Goal: Answer question/provide support

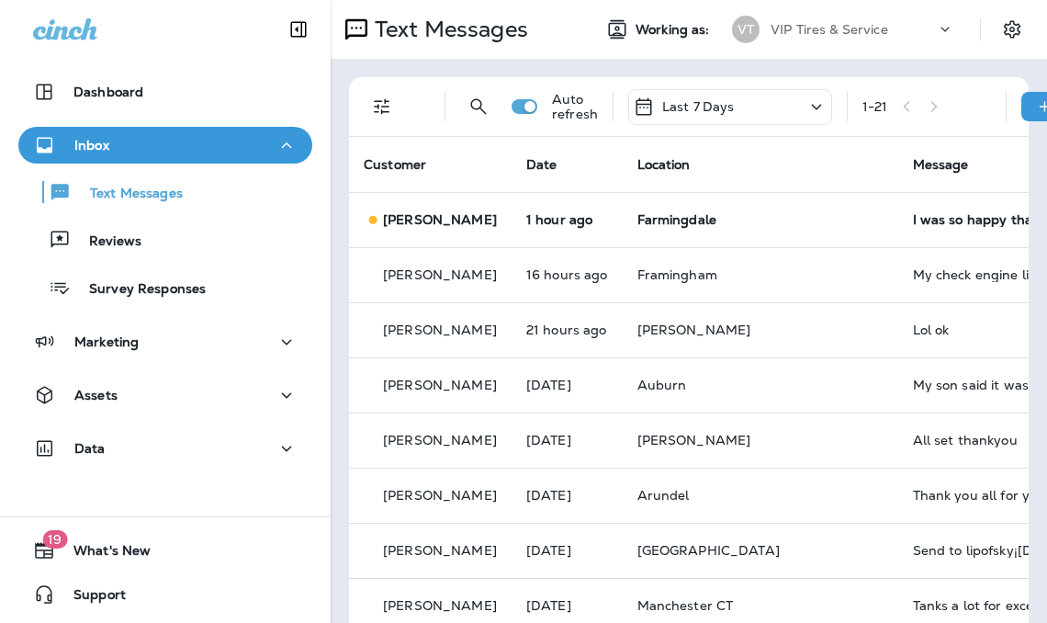
click at [936, 226] on div "I was so happy that's your work was excellent thanks again [PERSON_NAME]" at bounding box center [1036, 219] width 246 height 15
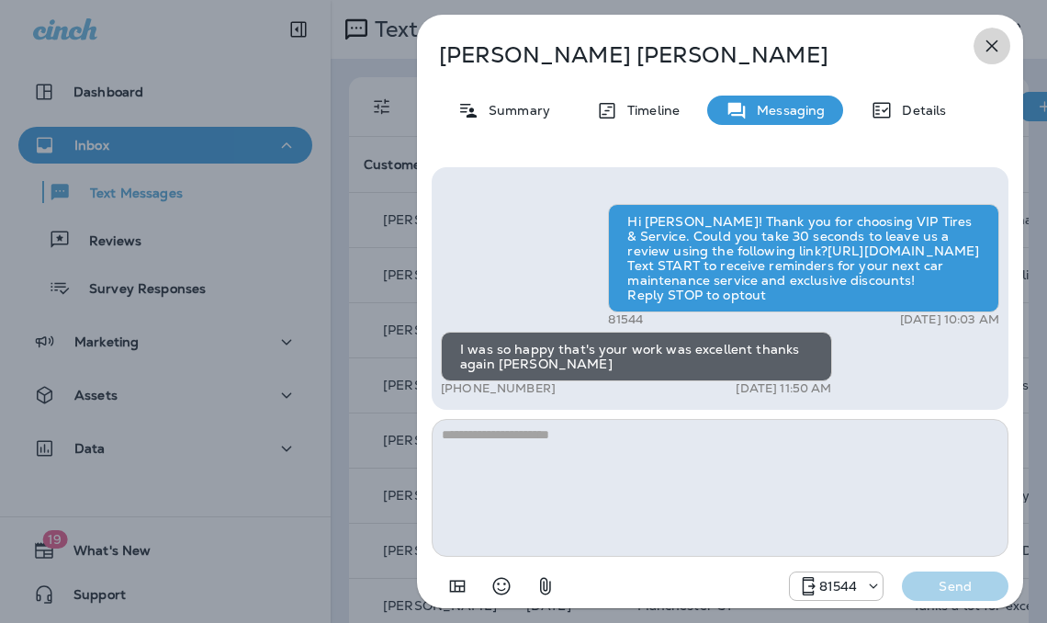
click at [990, 43] on icon "button" at bounding box center [992, 46] width 12 height 12
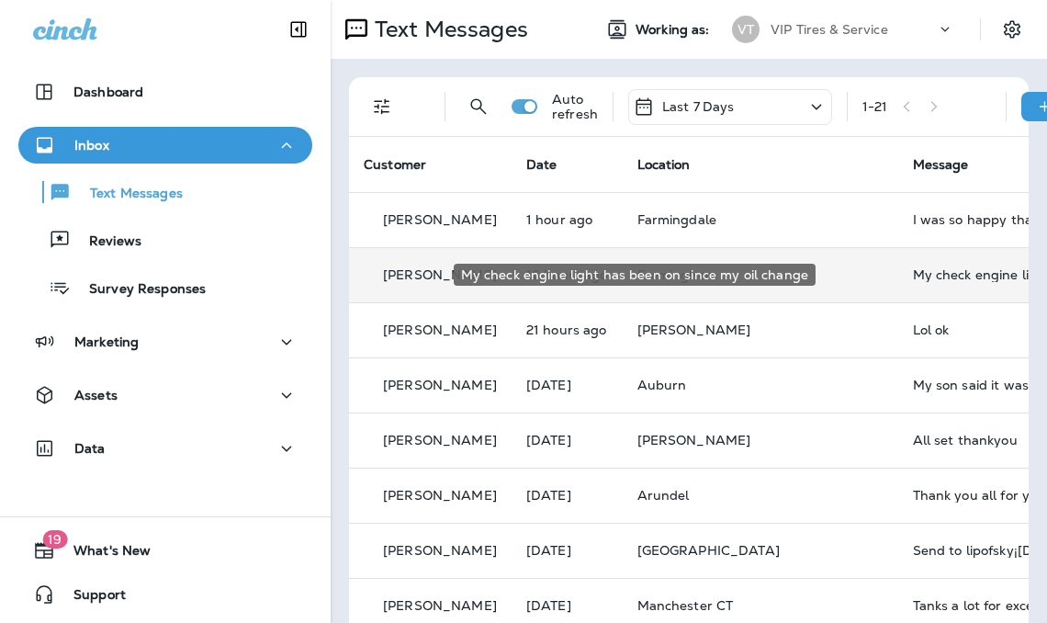
click at [913, 279] on div "My check engine light has been on since my oil change" at bounding box center [1036, 274] width 246 height 15
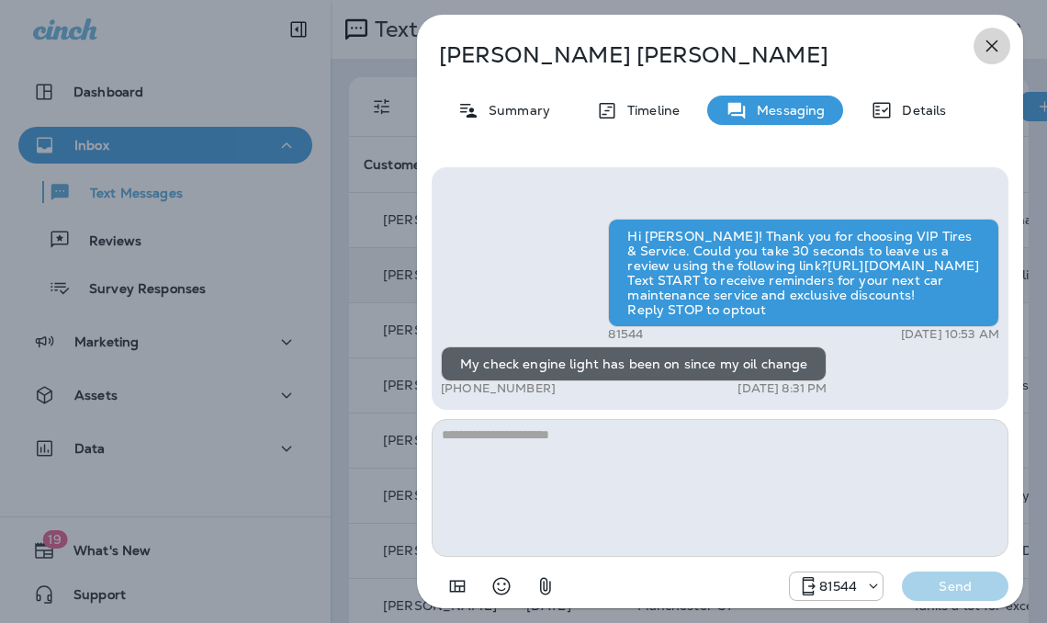
click at [994, 42] on icon "button" at bounding box center [992, 46] width 12 height 12
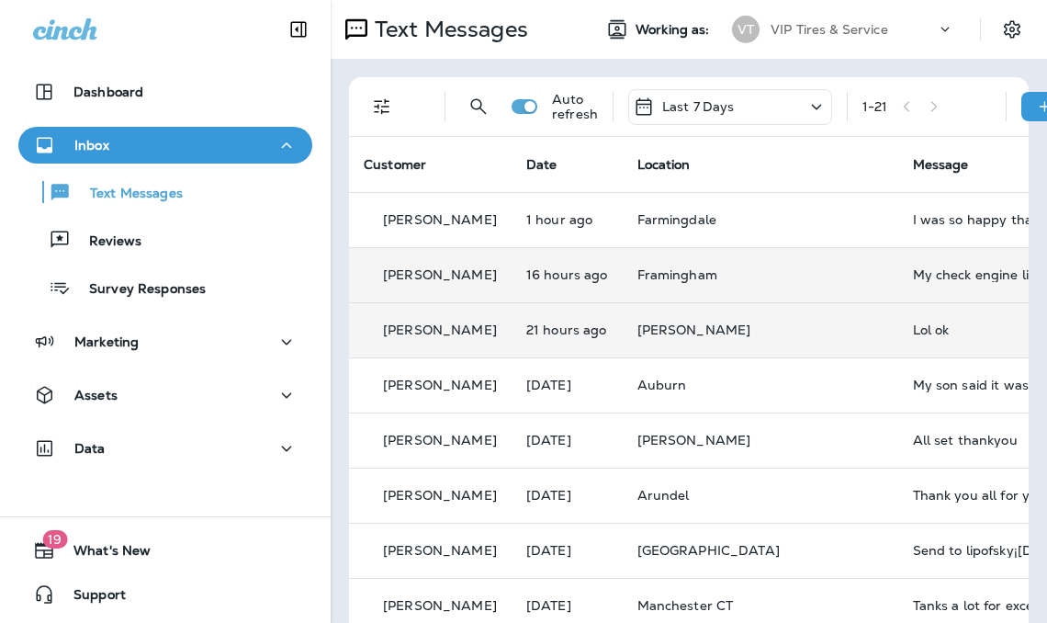
click at [913, 325] on div "Lol ok" at bounding box center [1036, 329] width 246 height 15
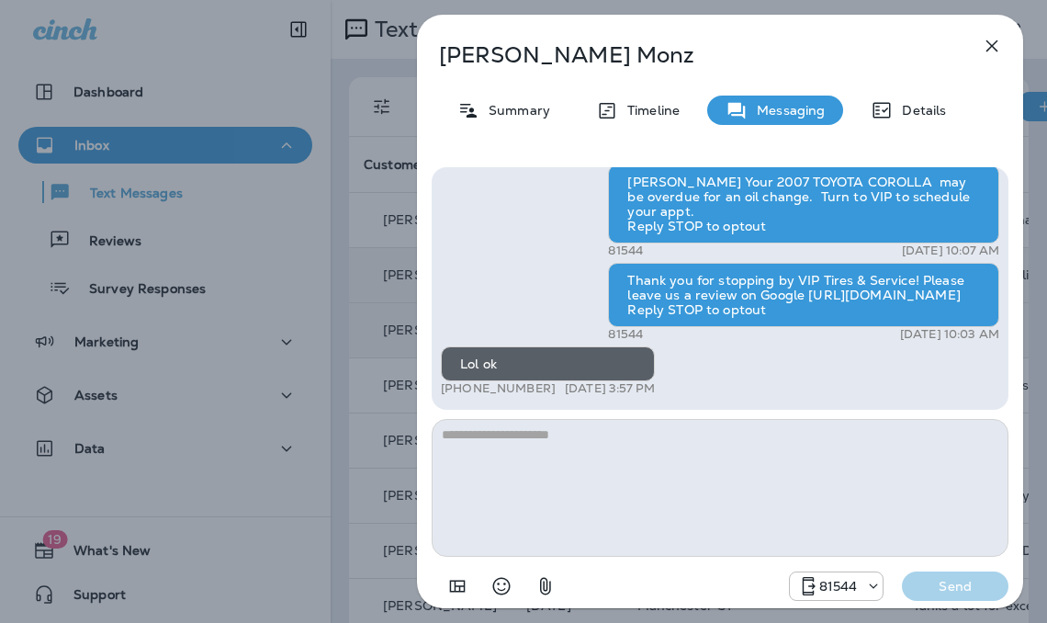
click at [988, 50] on icon "button" at bounding box center [992, 46] width 12 height 12
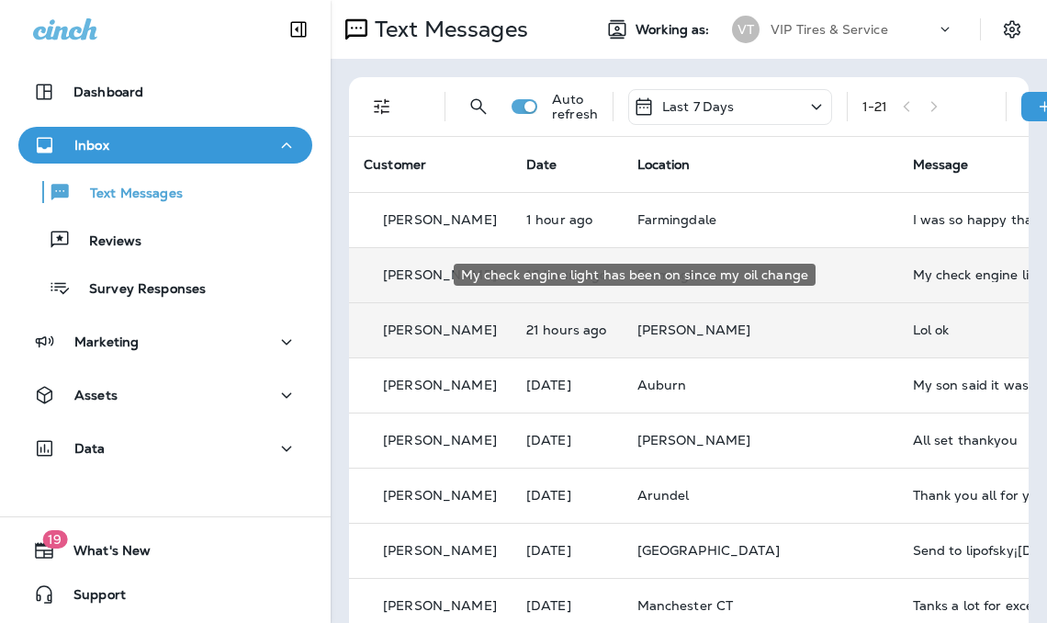
click at [913, 269] on div "My check engine light has been on since my oil change" at bounding box center [1036, 274] width 246 height 15
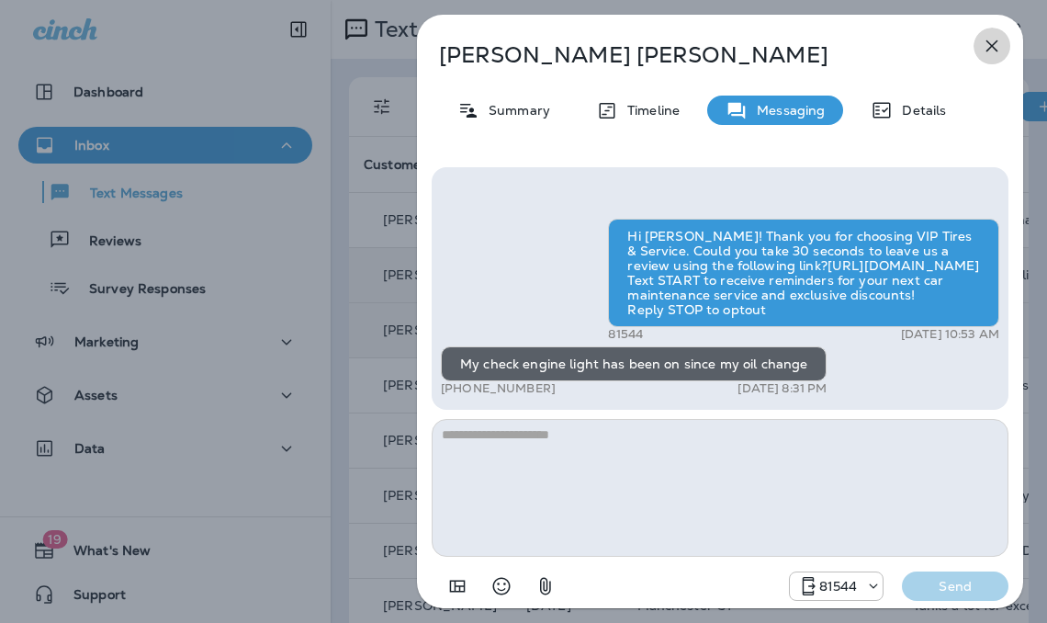
click at [992, 44] on icon "button" at bounding box center [992, 46] width 22 height 22
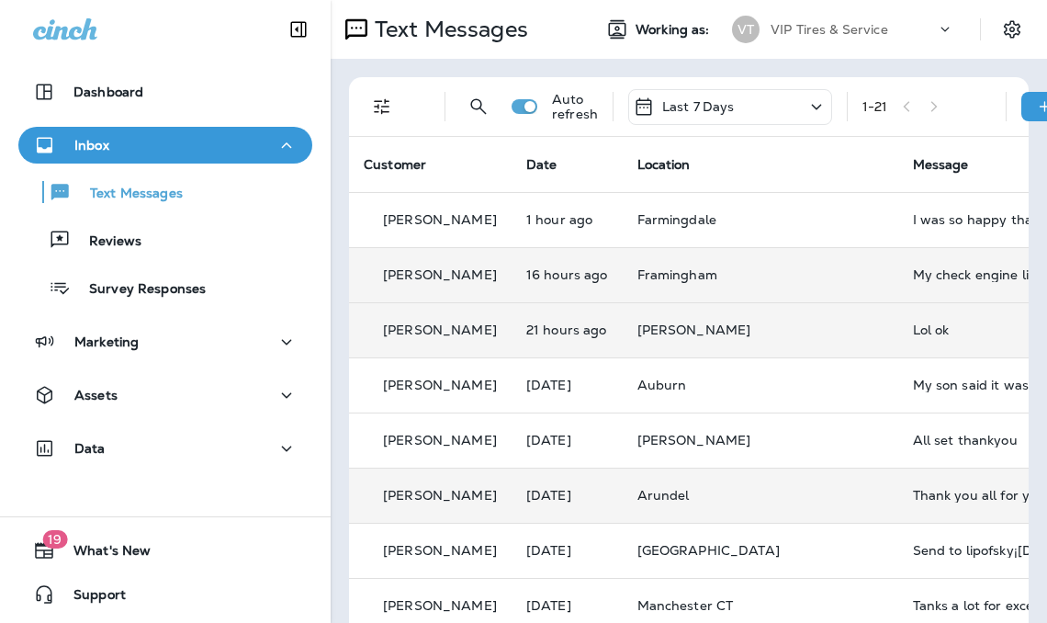
click at [908, 479] on td "Thank you all for your your service and helping me with my car and getting me i…" at bounding box center [1035, 494] width 275 height 55
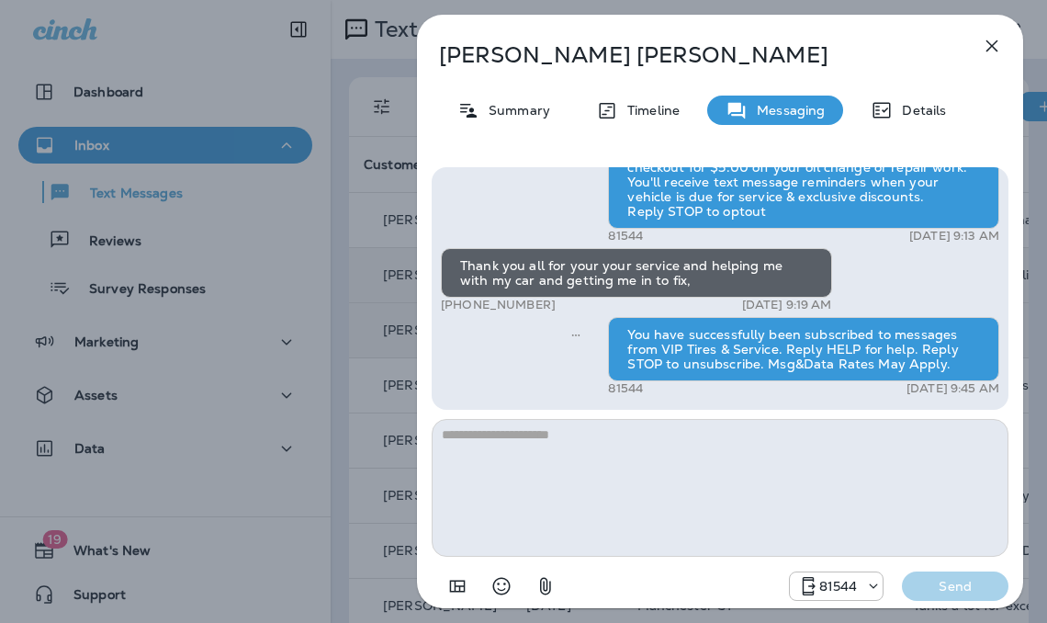
click at [989, 52] on icon "button" at bounding box center [992, 46] width 22 height 22
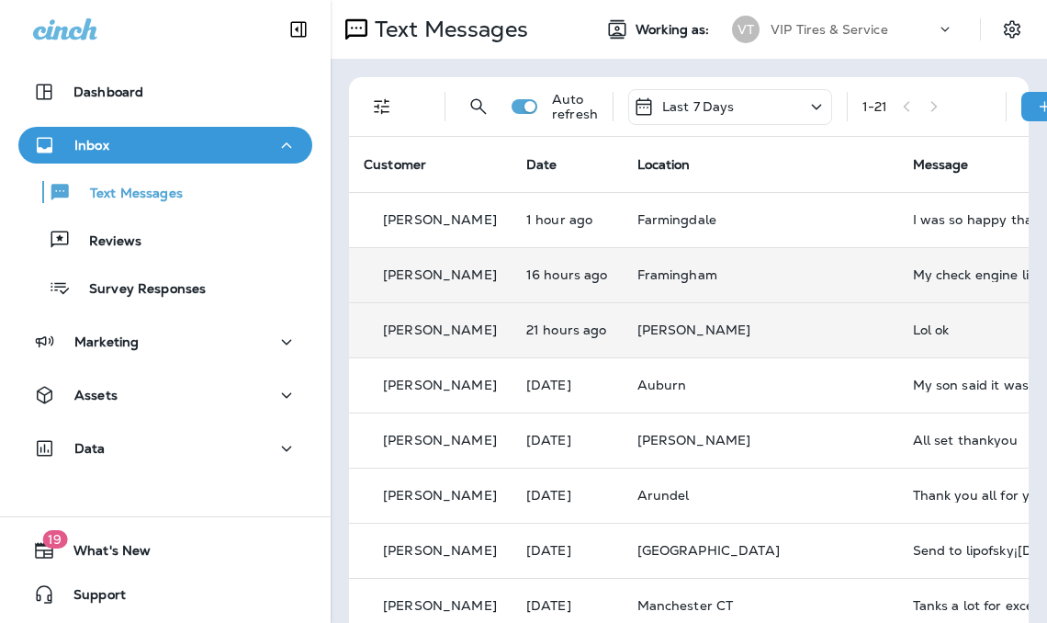
click at [898, 254] on td "My check engine light has been on since my oil change" at bounding box center [1035, 274] width 275 height 55
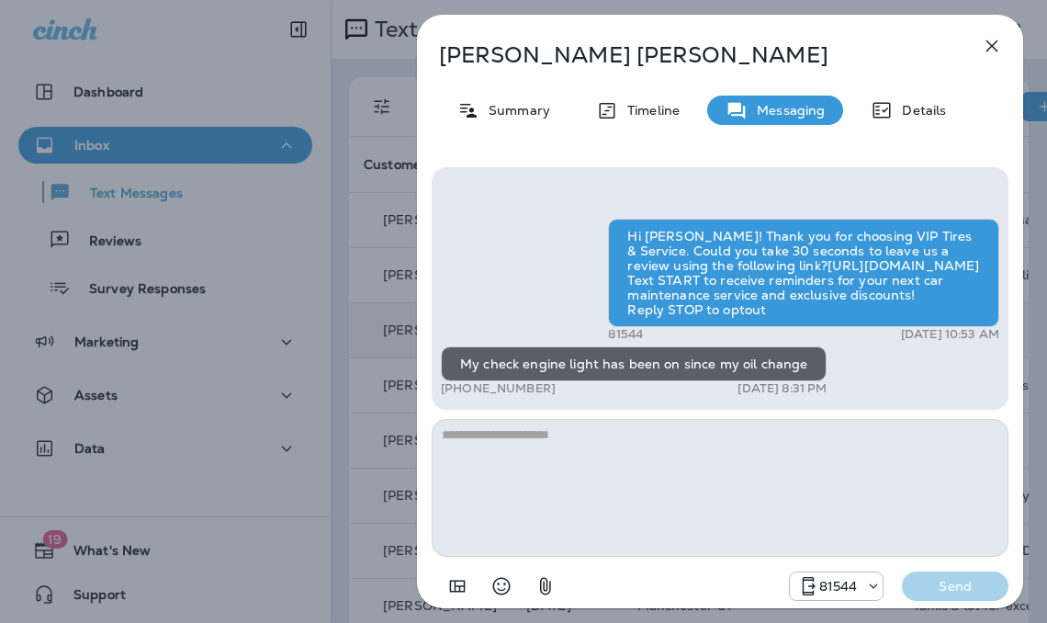
click at [993, 47] on icon "button" at bounding box center [992, 46] width 22 height 22
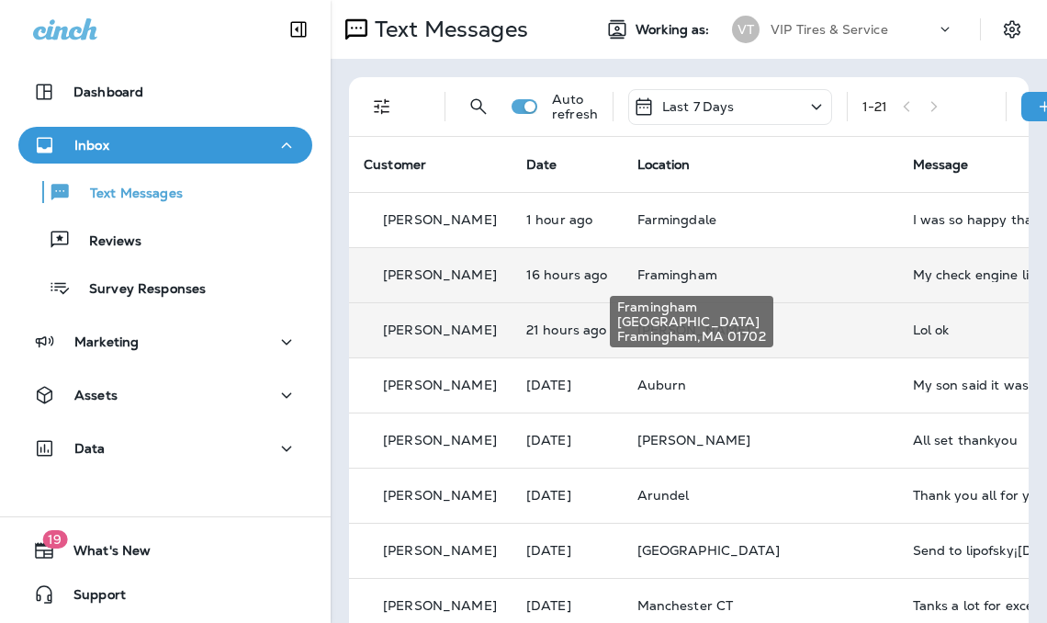
click at [717, 267] on span "Framingham" at bounding box center [677, 274] width 80 height 17
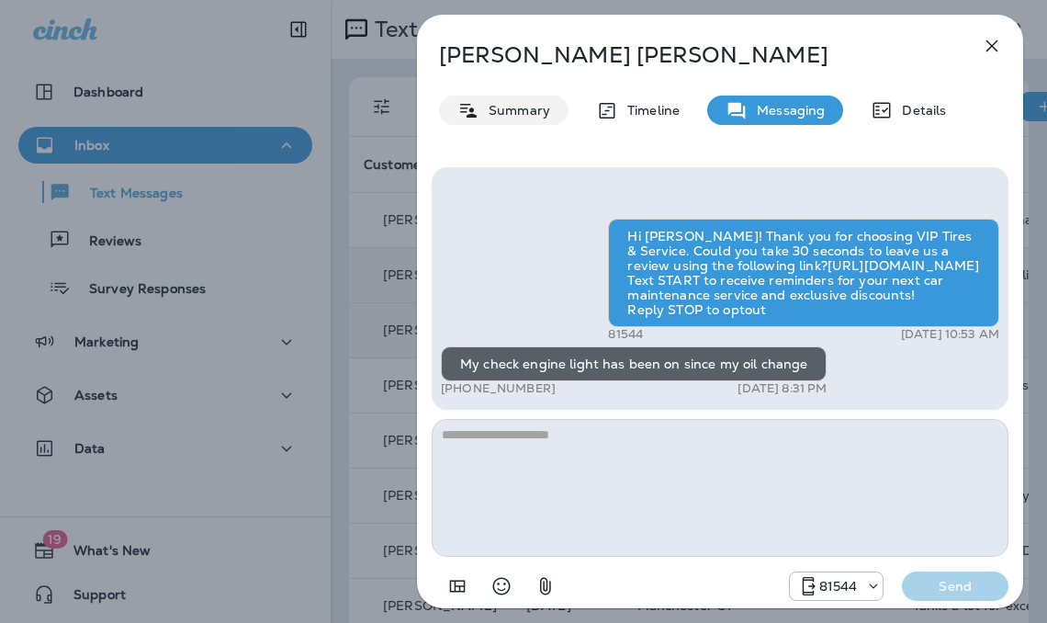
click at [507, 106] on p "Summary" at bounding box center [514, 110] width 71 height 15
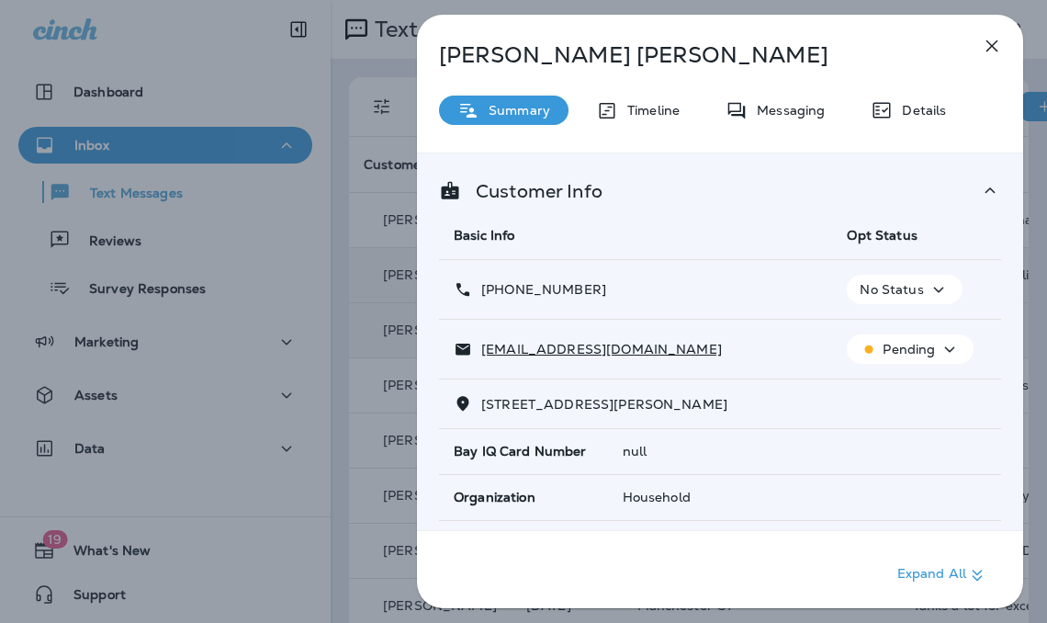
click at [996, 40] on icon "button" at bounding box center [992, 46] width 12 height 12
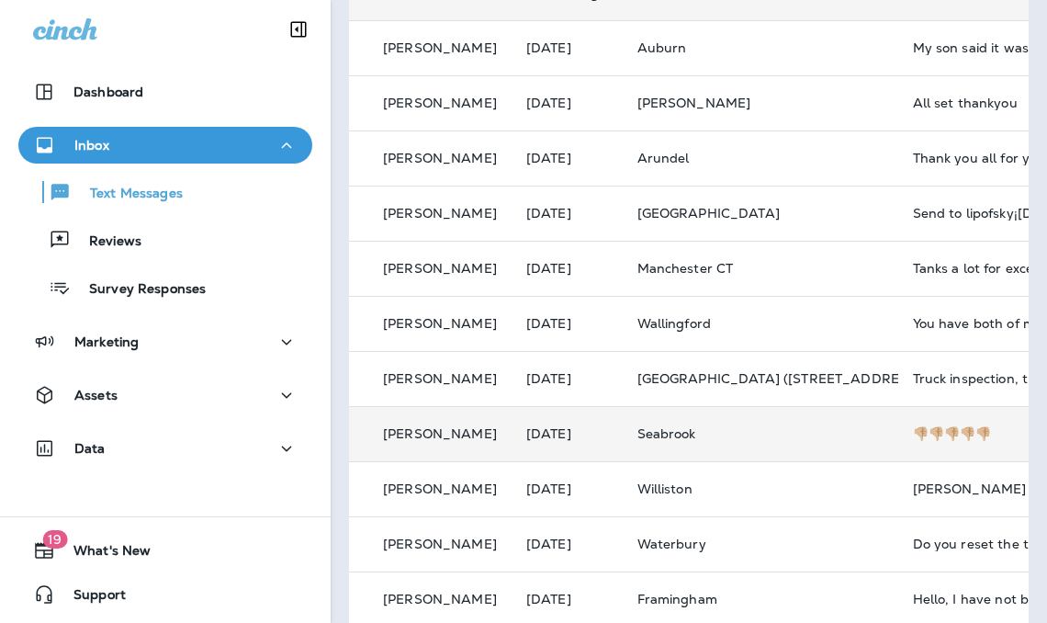
scroll to position [367, 0]
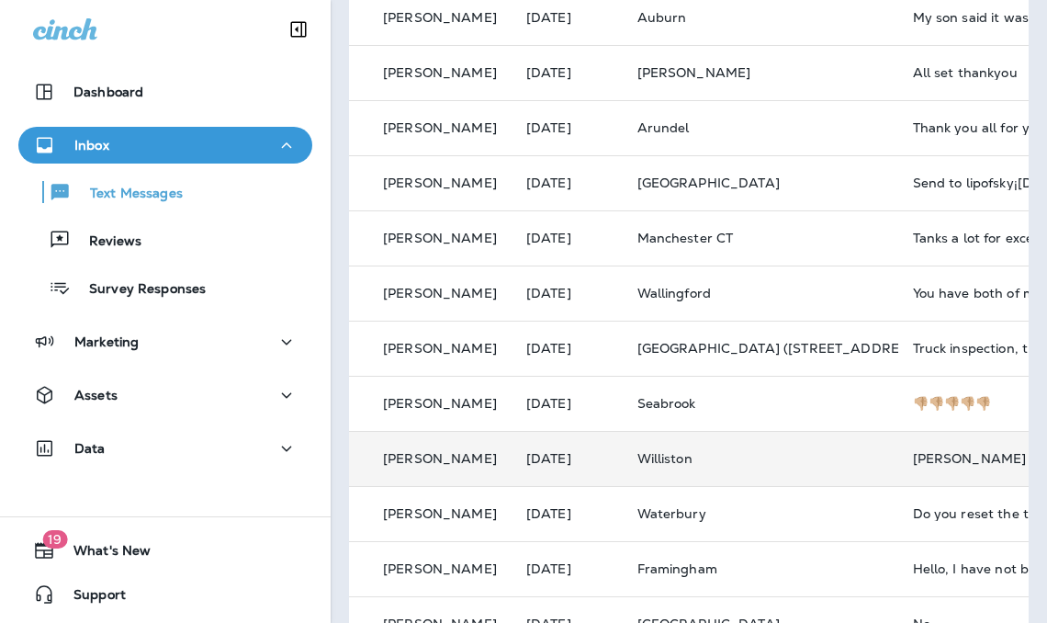
click at [898, 446] on td "[PERSON_NAME] no longer has this number" at bounding box center [1035, 458] width 275 height 55
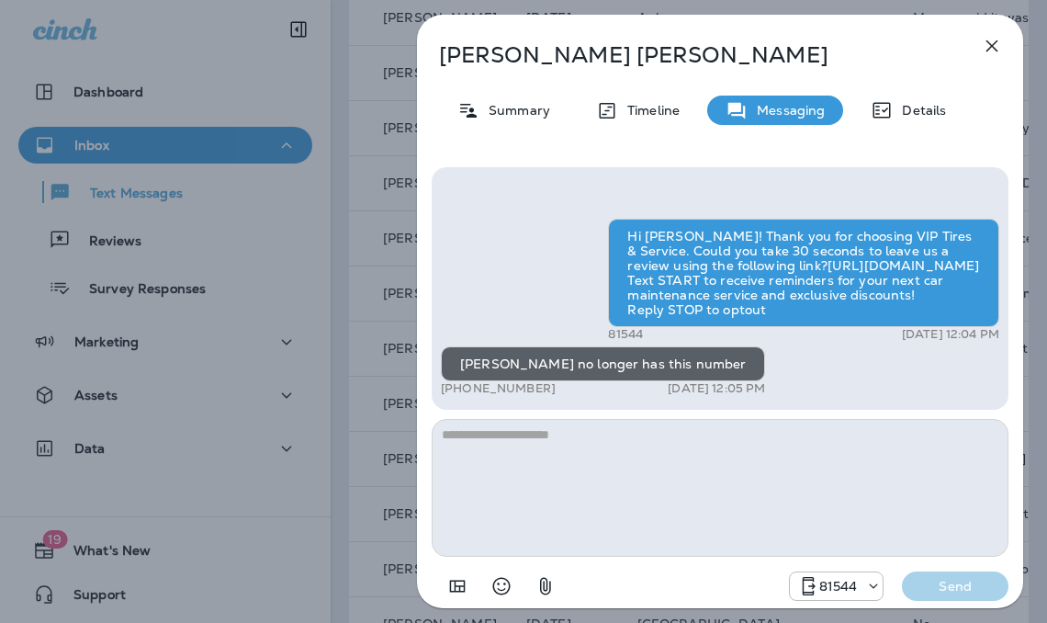
click at [981, 53] on icon "button" at bounding box center [992, 46] width 22 height 22
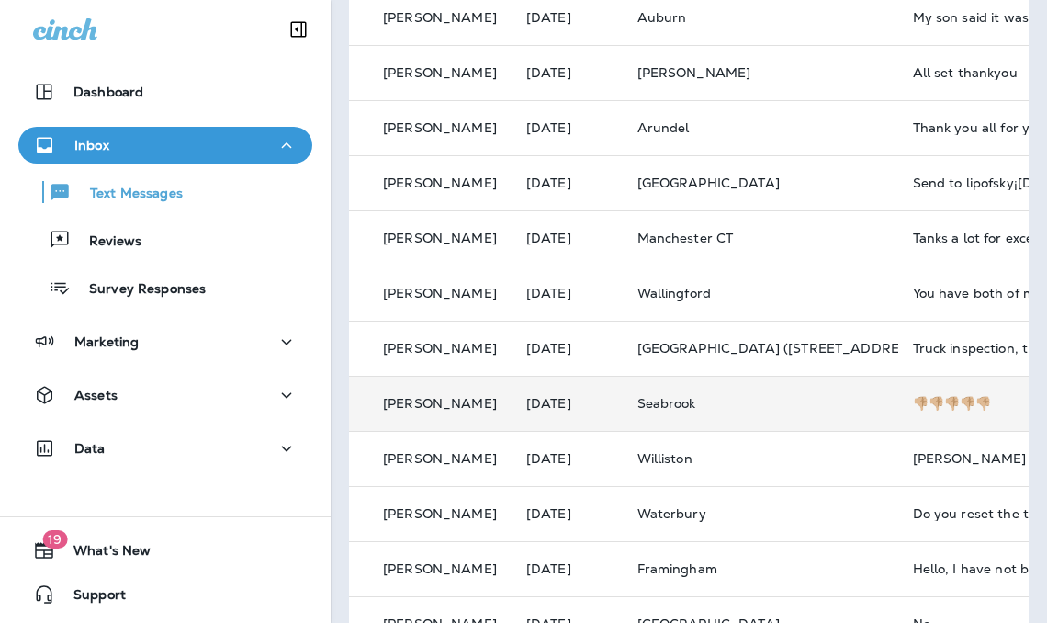
click at [898, 416] on td "👎🏼👎🏼👎🏼👎🏼👎🏼" at bounding box center [1035, 403] width 275 height 55
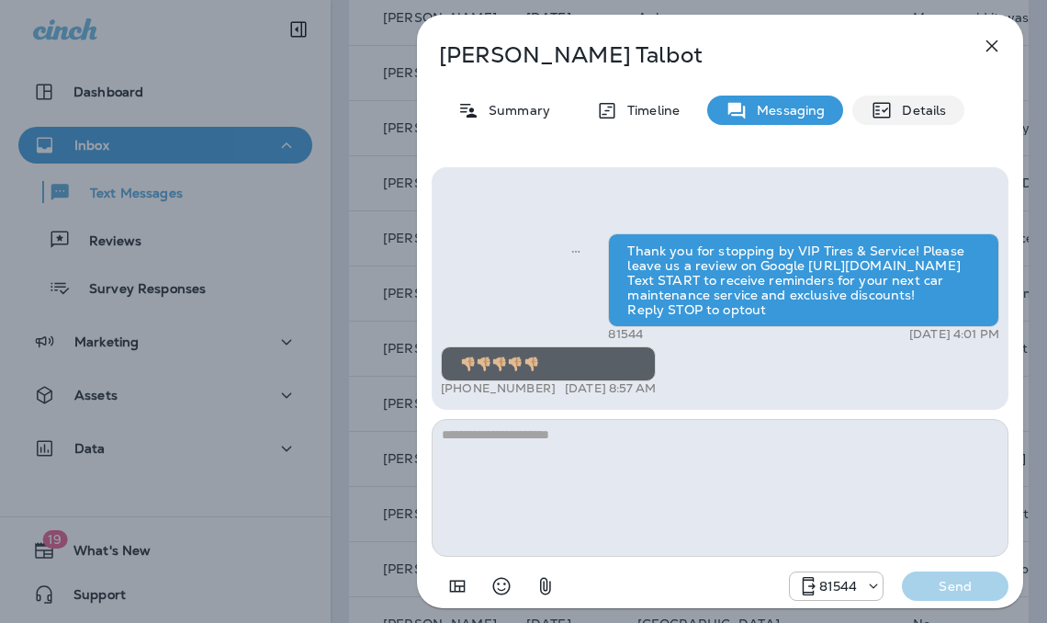
click at [937, 104] on p "Details" at bounding box center [918, 110] width 53 height 15
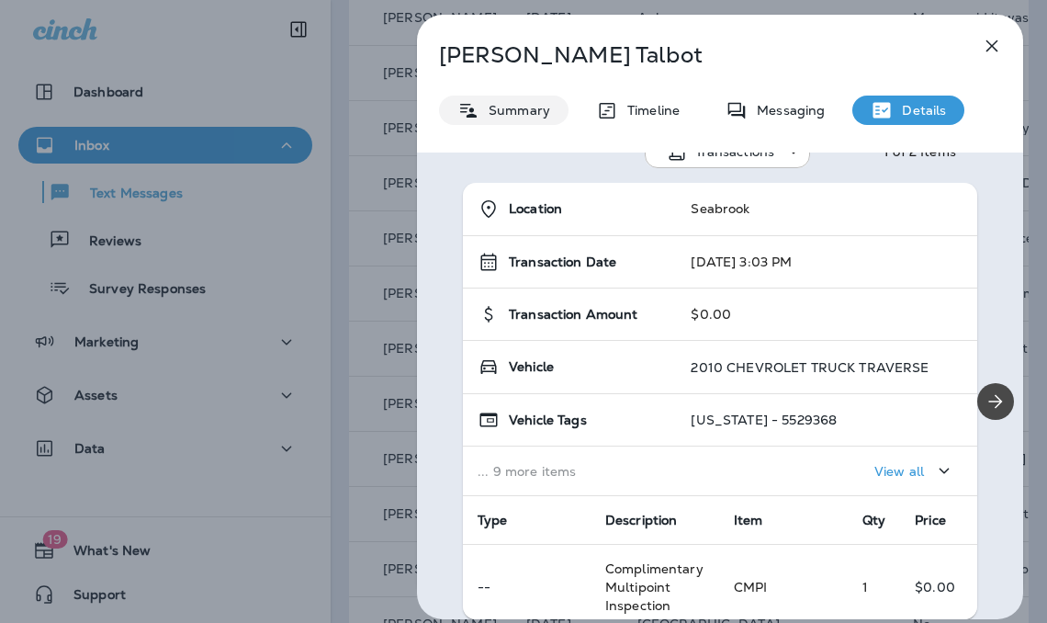
click at [498, 105] on p "Summary" at bounding box center [514, 110] width 71 height 15
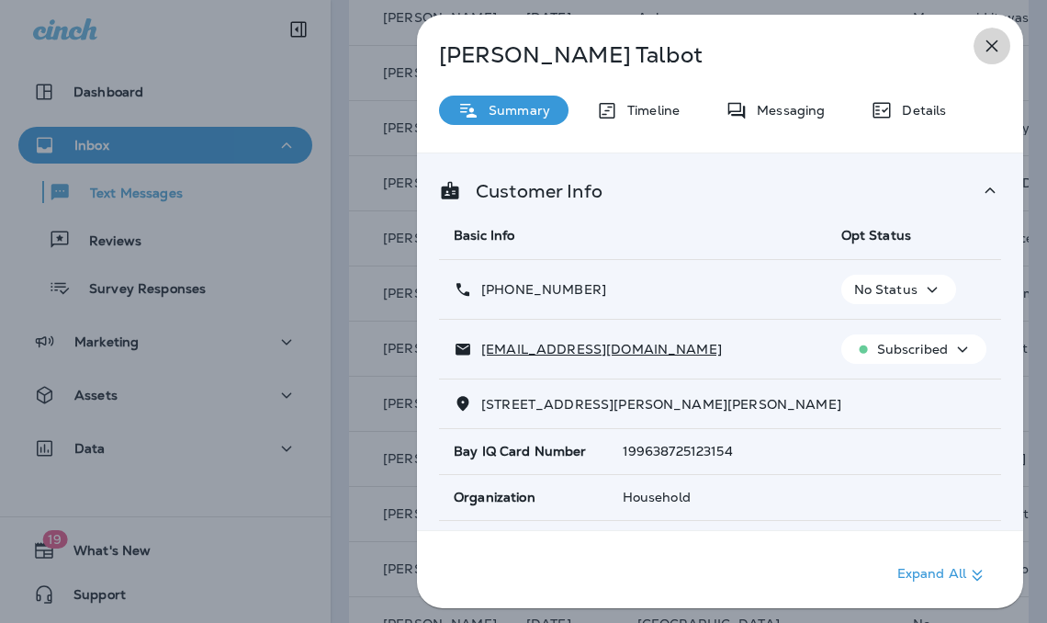
click at [983, 40] on icon "button" at bounding box center [992, 46] width 22 height 22
